Goal: Check status: Check status

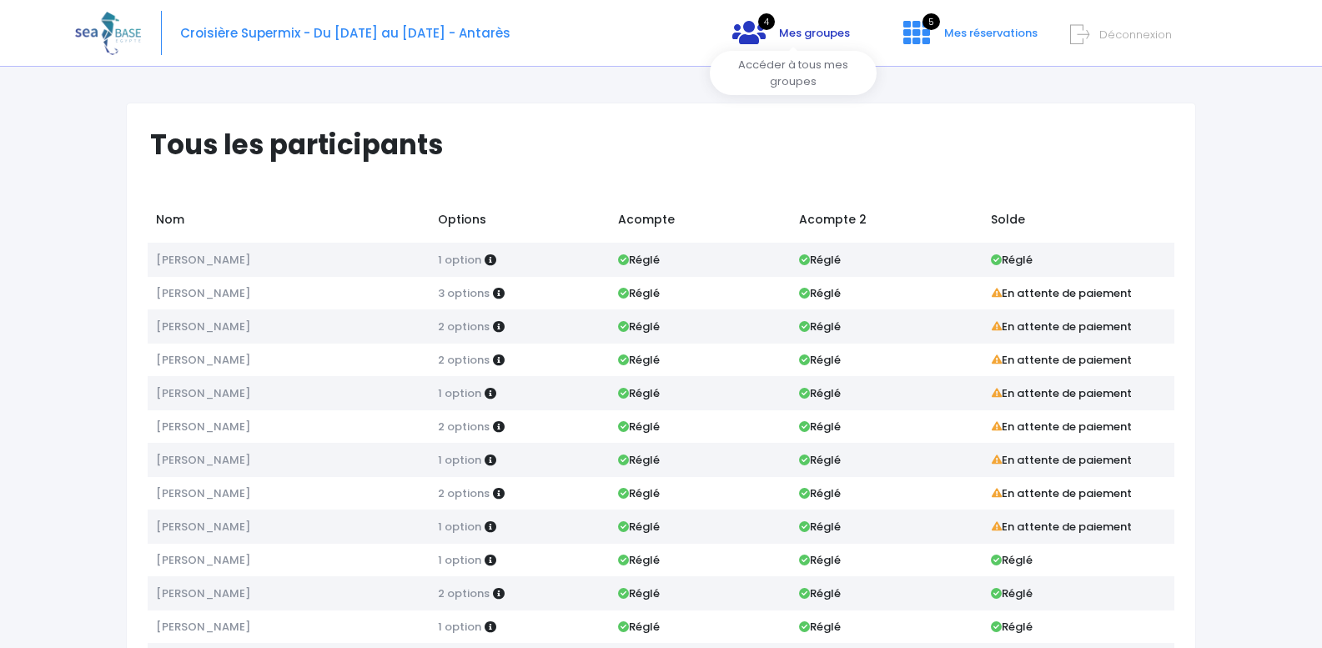
click at [764, 43] on icon at bounding box center [749, 32] width 33 height 27
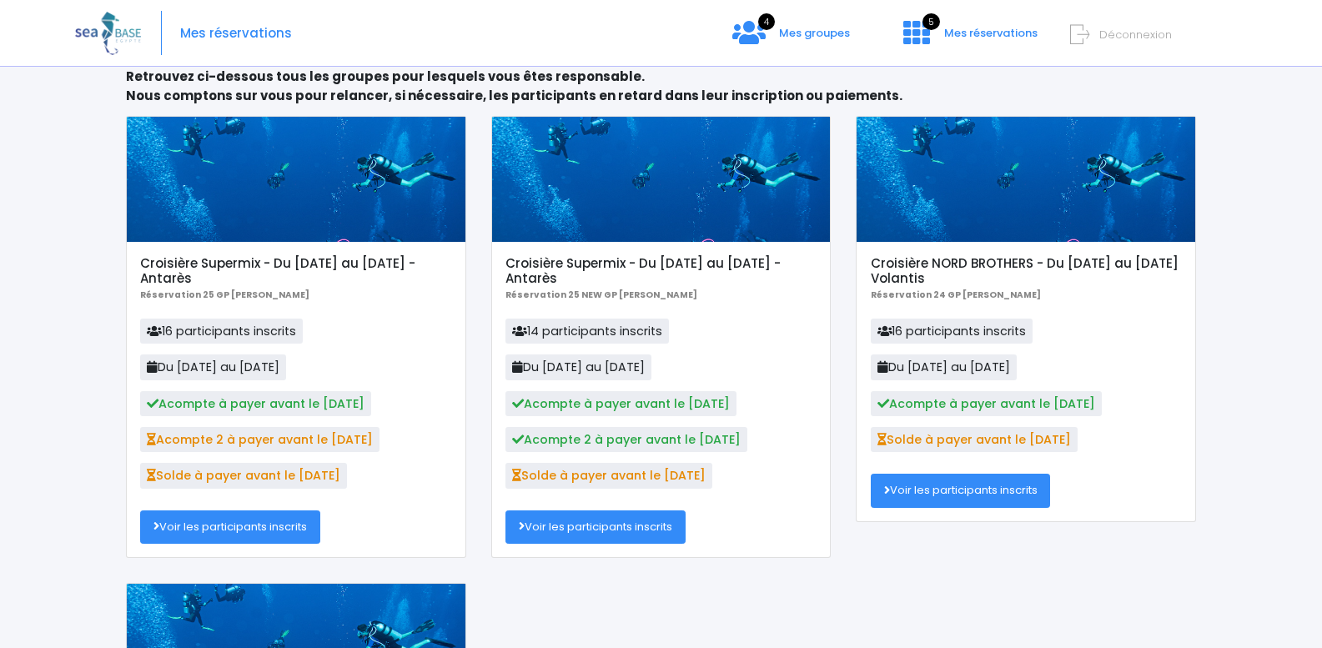
scroll to position [250, 0]
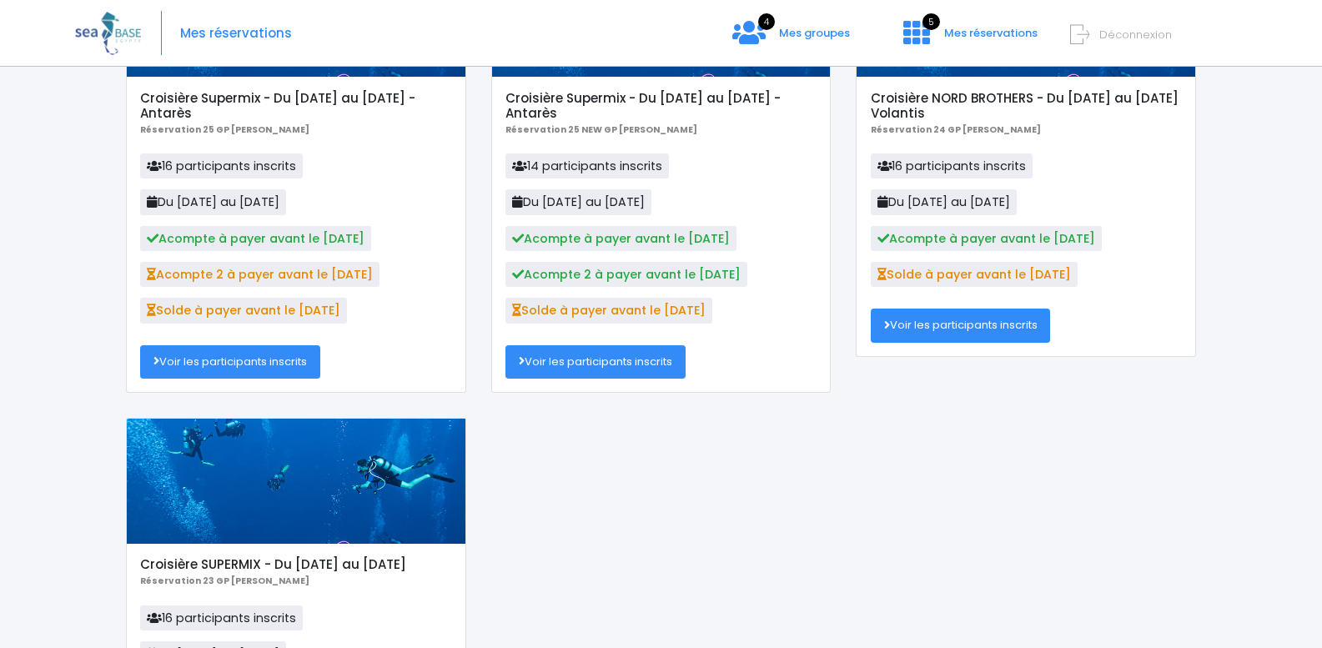
click at [254, 360] on link "Voir les participants inscrits" at bounding box center [230, 361] width 180 height 33
click at [632, 360] on link "Voir les participants inscrits" at bounding box center [596, 361] width 180 height 33
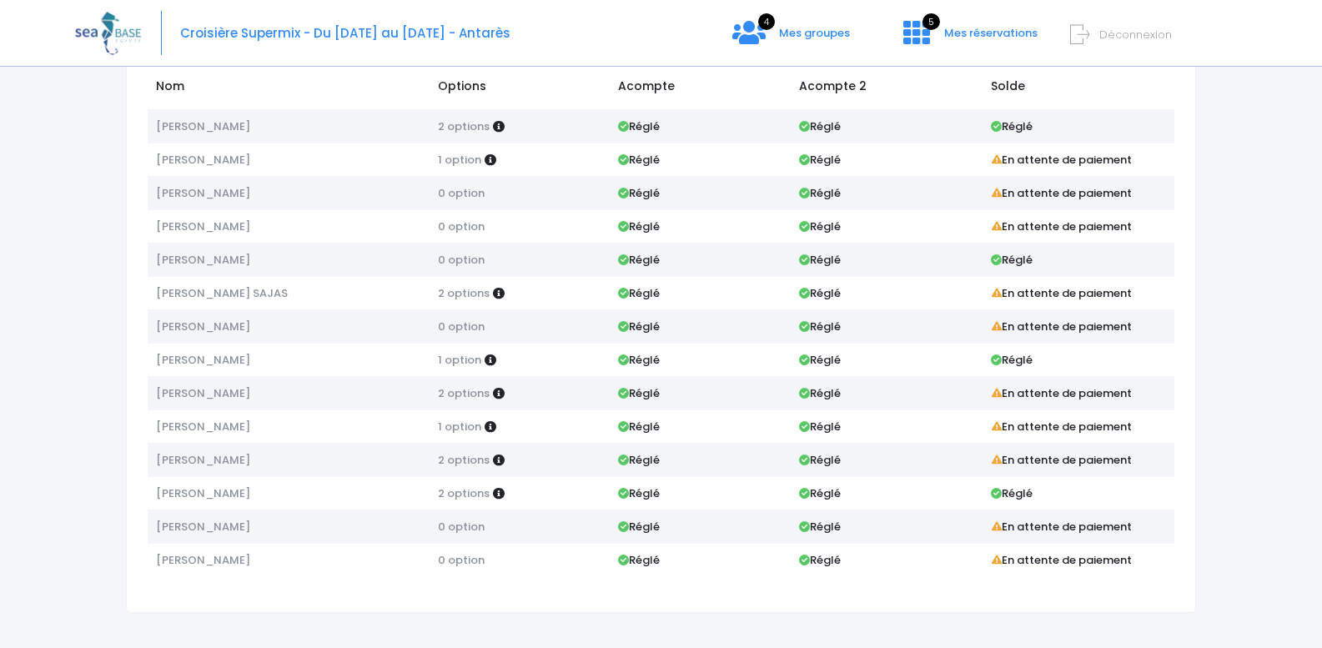
scroll to position [140, 0]
